Goal: Check status: Check status

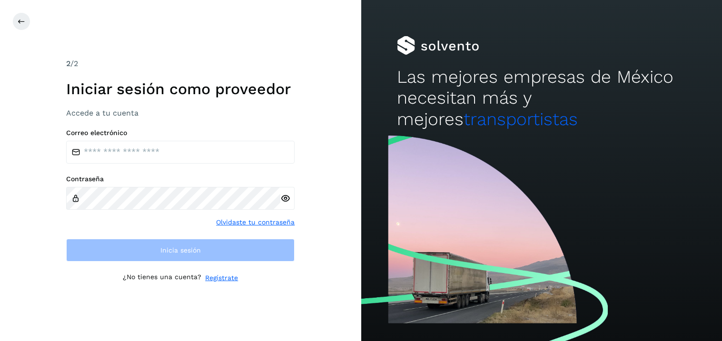
type input "**********"
click at [287, 198] on div at bounding box center [287, 198] width 14 height 23
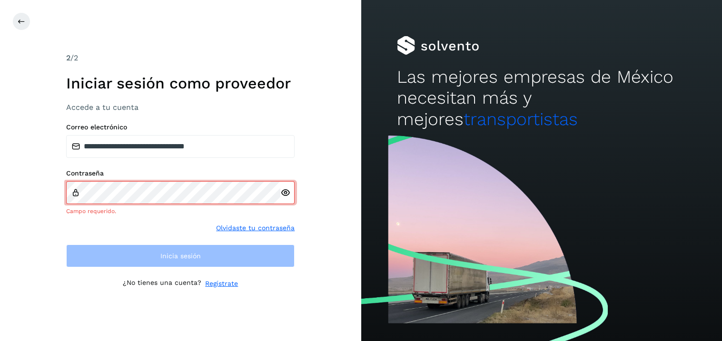
click at [284, 192] on icon at bounding box center [285, 193] width 10 height 10
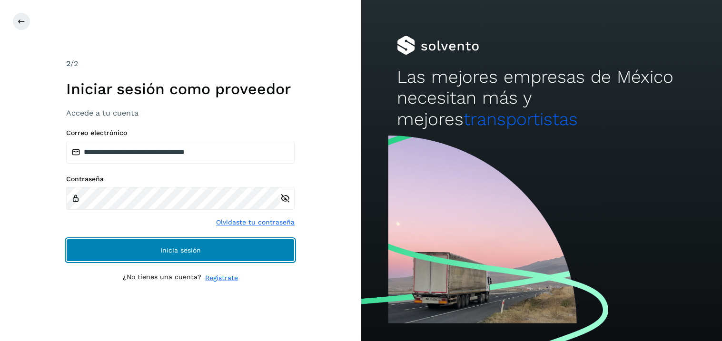
click at [187, 251] on span "Inicia sesión" at bounding box center [180, 250] width 40 height 7
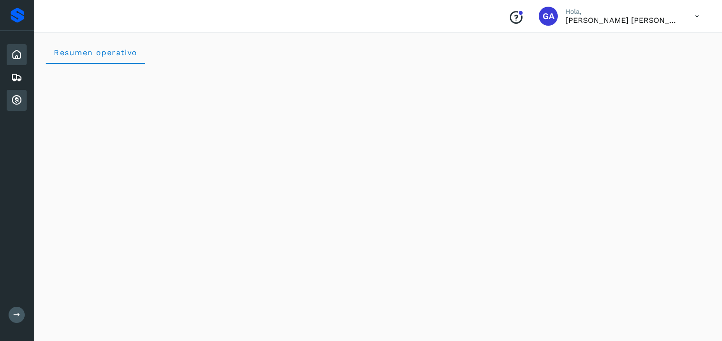
click at [18, 101] on icon at bounding box center [16, 100] width 11 height 11
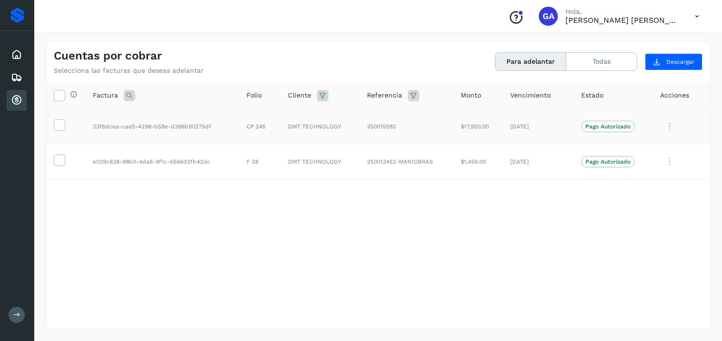
click at [254, 131] on td "CP 245" at bounding box center [259, 126] width 41 height 35
click at [696, 16] on icon at bounding box center [697, 17] width 20 height 20
click at [631, 40] on div "Cerrar sesión" at bounding box center [649, 43] width 113 height 18
